Goal: Task Accomplishment & Management: Use online tool/utility

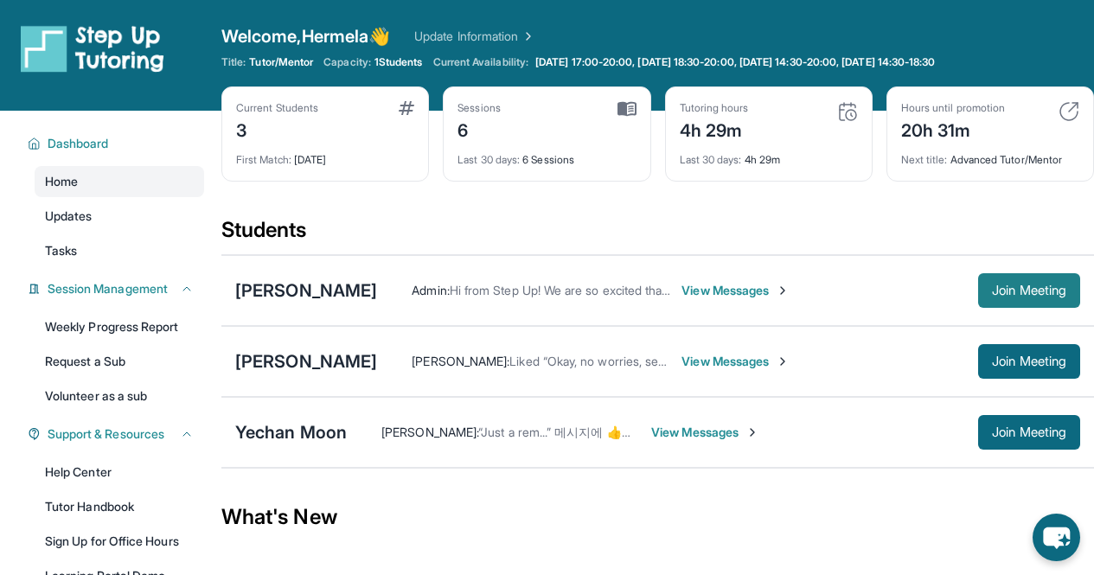
click at [1022, 291] on span "Join Meeting" at bounding box center [1029, 290] width 74 height 10
click at [377, 291] on div "[PERSON_NAME]" at bounding box center [306, 291] width 142 height 24
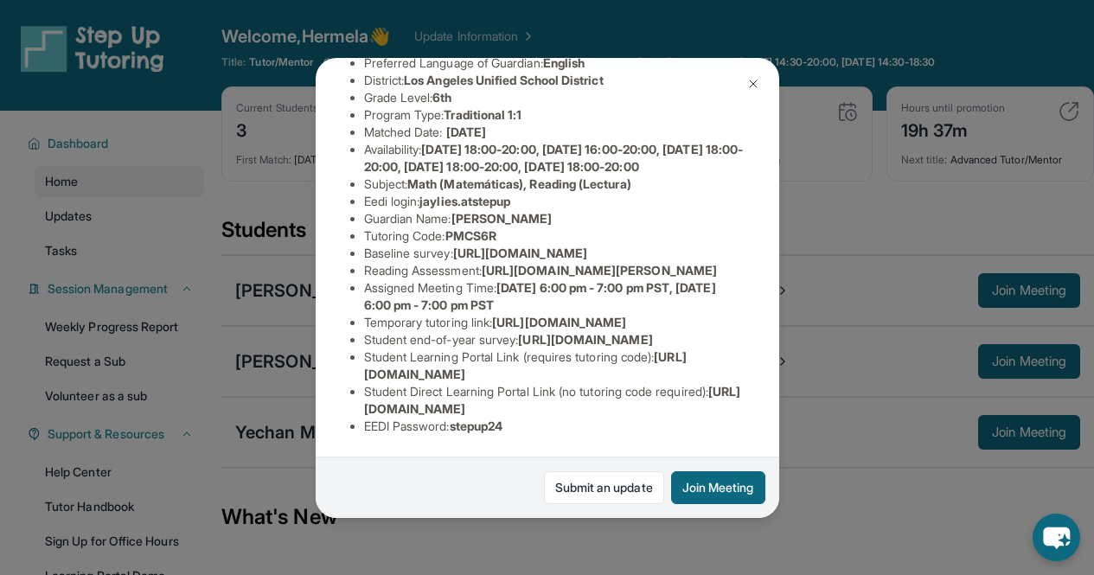
scroll to position [379, 0]
click at [755, 82] on img at bounding box center [754, 84] width 14 height 14
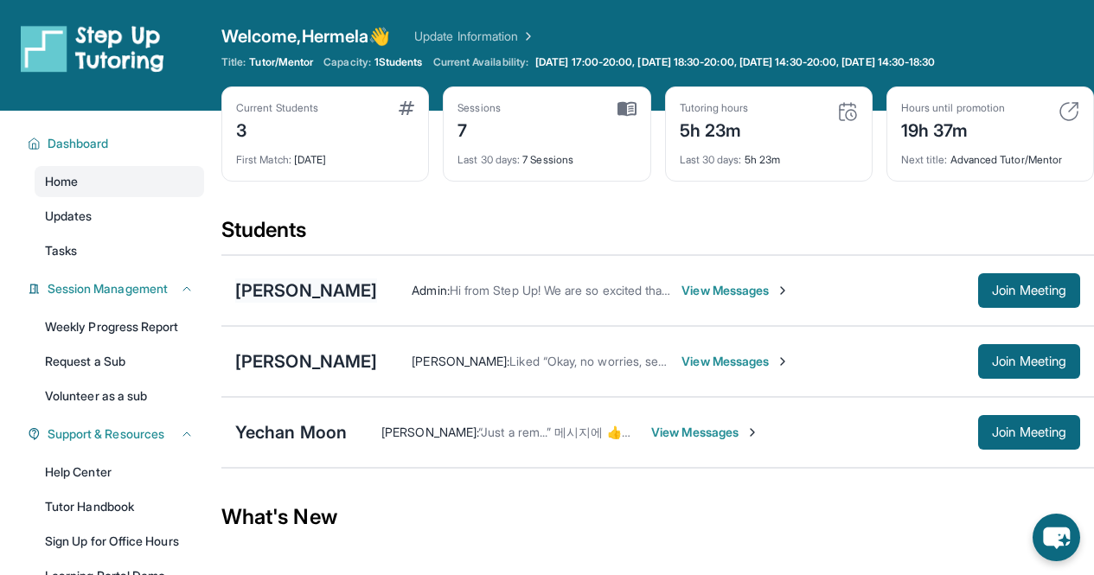
click at [302, 294] on div "[PERSON_NAME]" at bounding box center [306, 291] width 142 height 24
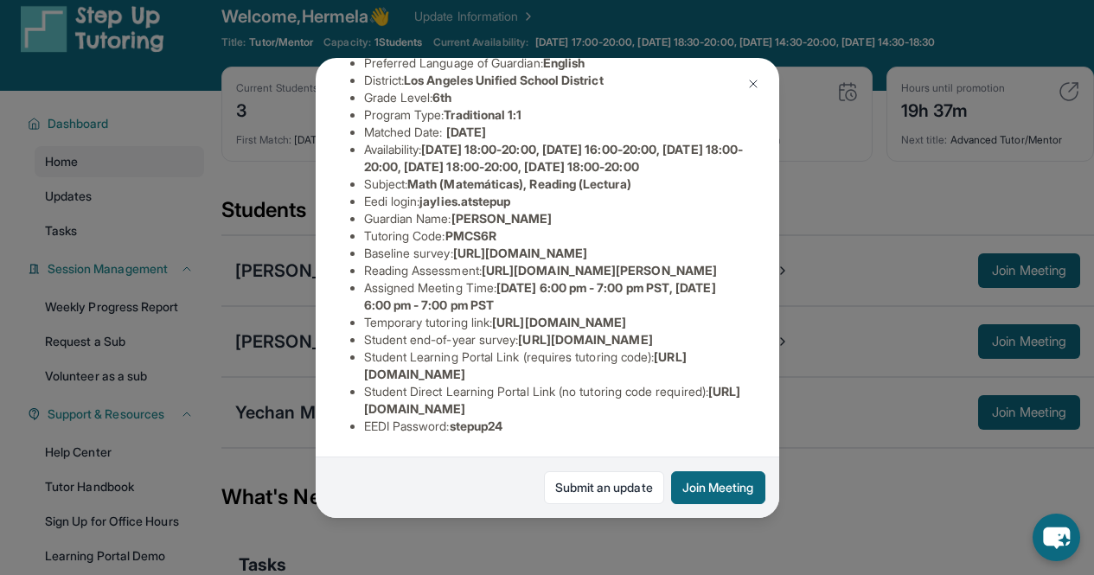
scroll to position [330, 0]
click at [750, 87] on img at bounding box center [754, 84] width 14 height 14
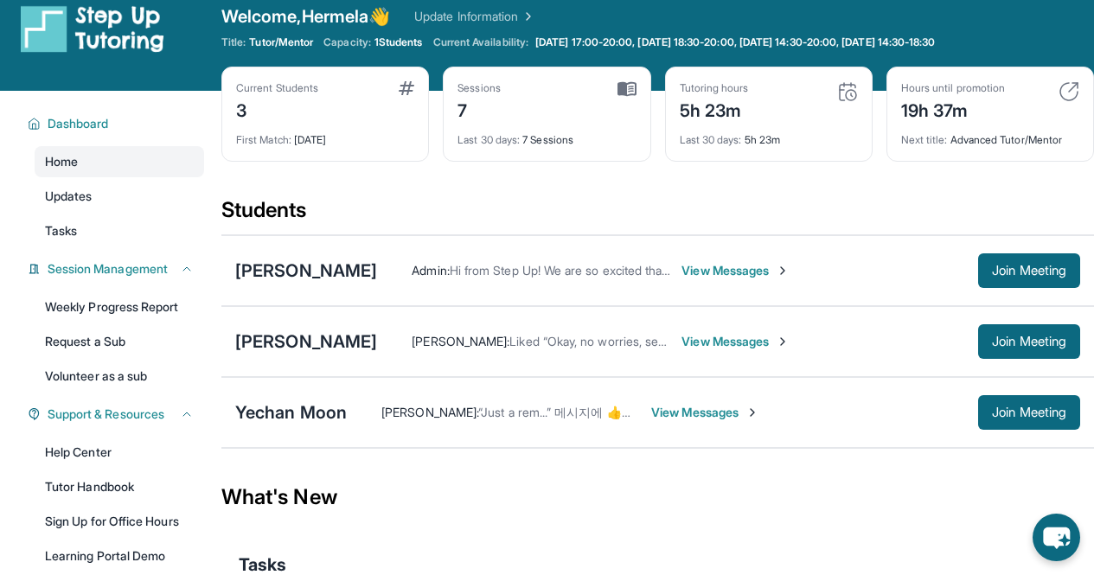
scroll to position [0, 0]
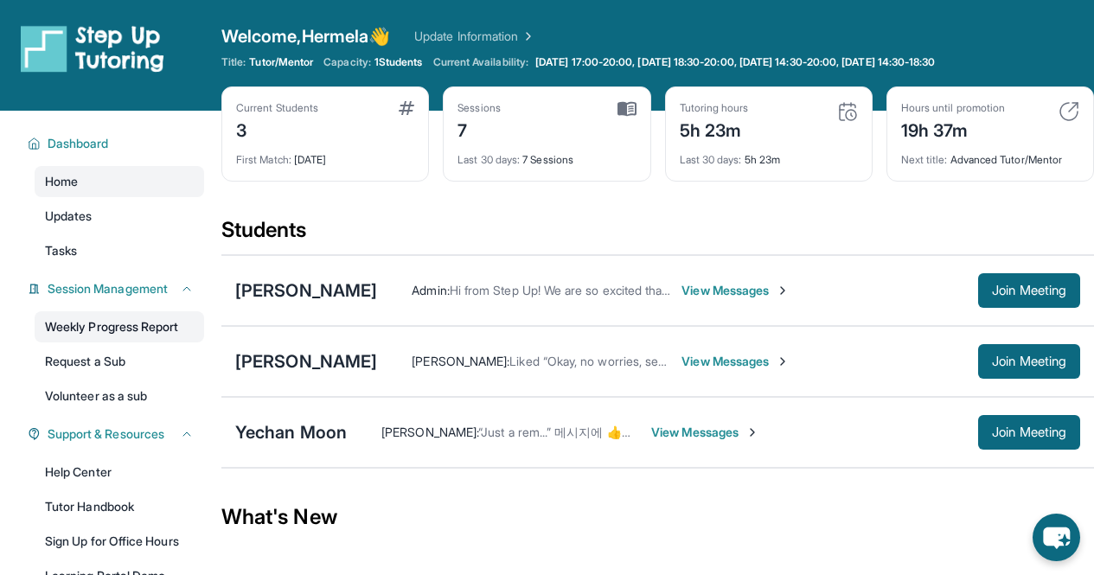
click at [120, 333] on link "Weekly Progress Report" at bounding box center [120, 326] width 170 height 31
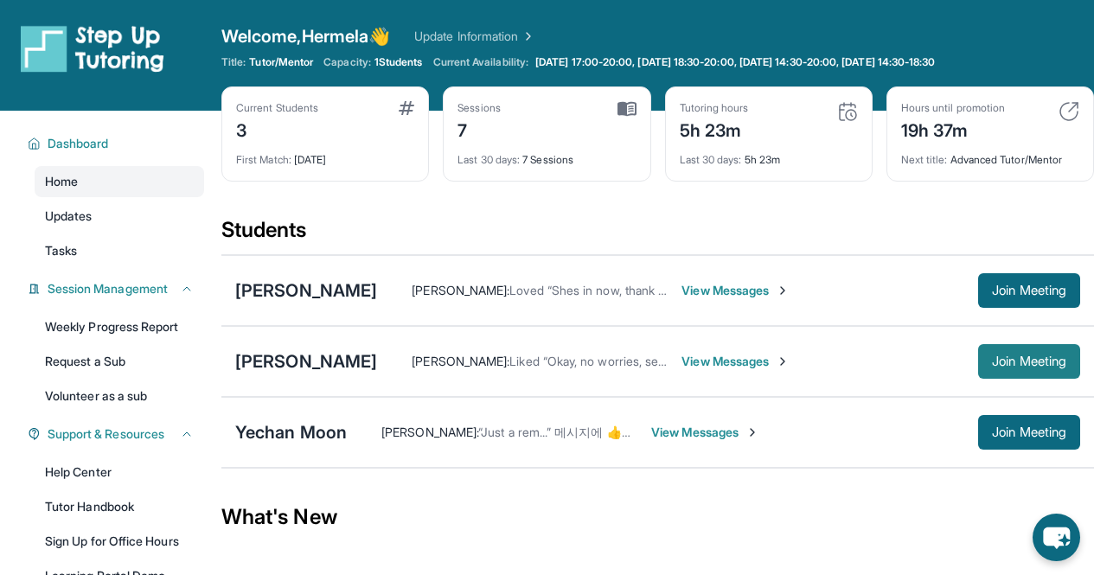
click at [1003, 367] on span "Join Meeting" at bounding box center [1029, 361] width 74 height 10
click at [315, 366] on div "[PERSON_NAME]" at bounding box center [306, 362] width 142 height 24
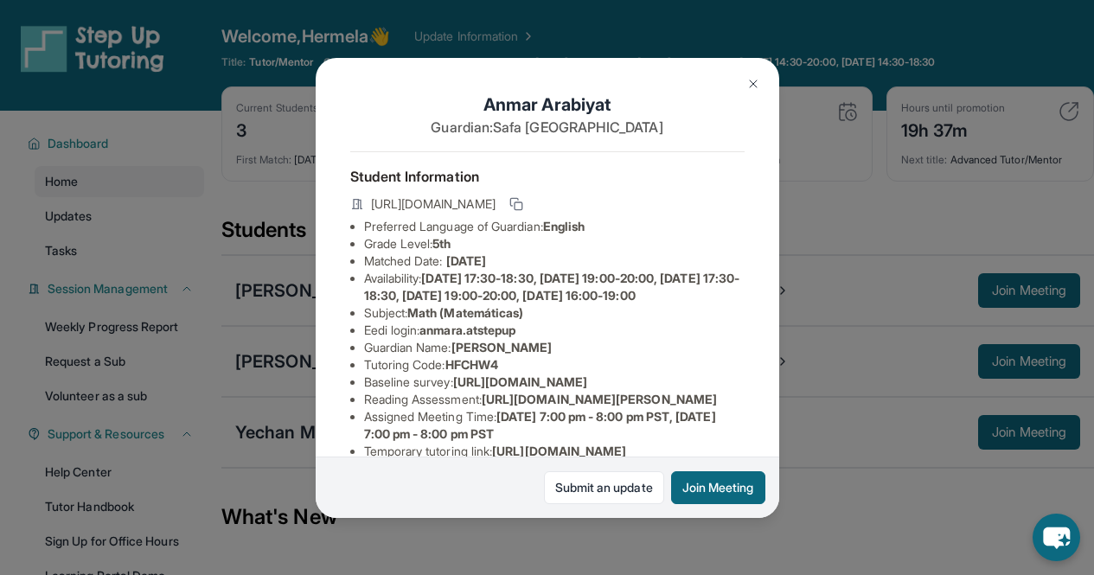
click at [755, 86] on img at bounding box center [754, 84] width 14 height 14
